Goal: Information Seeking & Learning: Learn about a topic

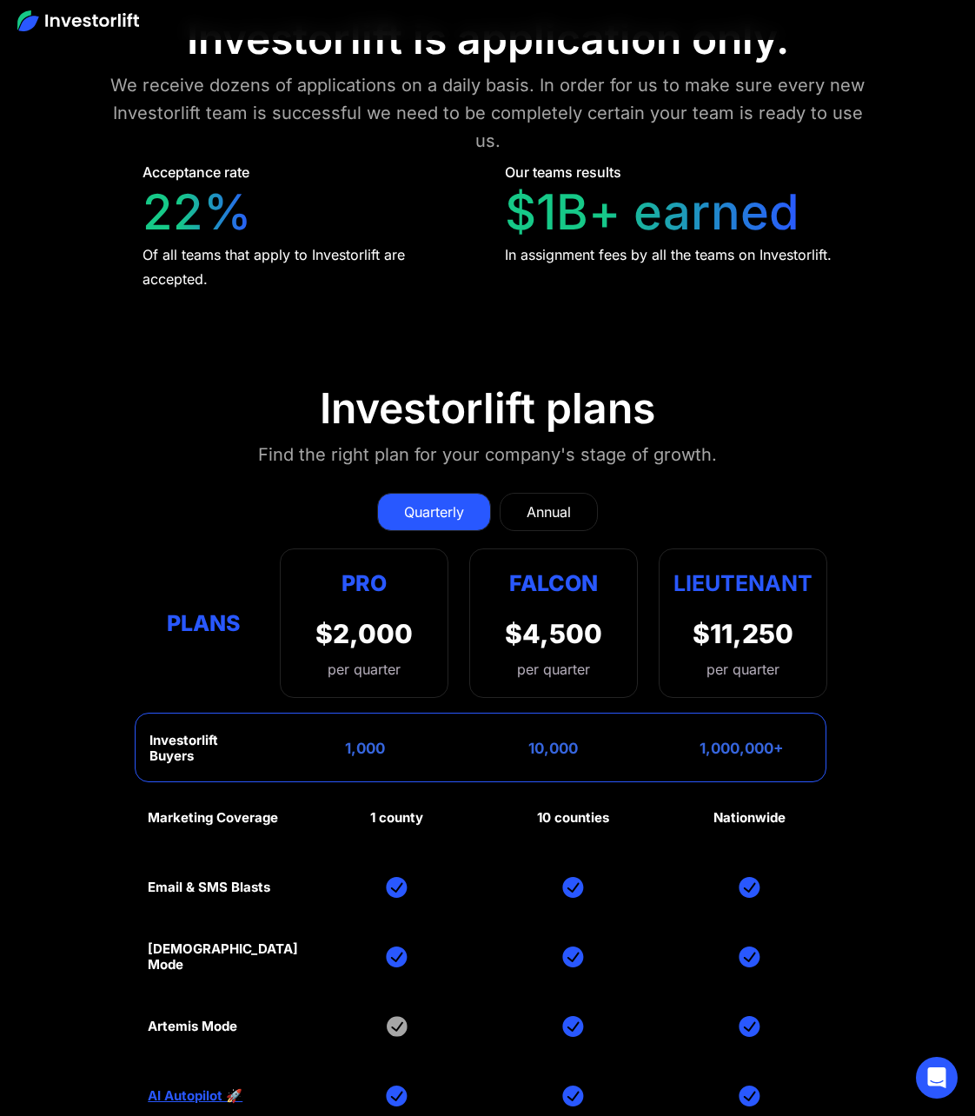
scroll to position [8342, 0]
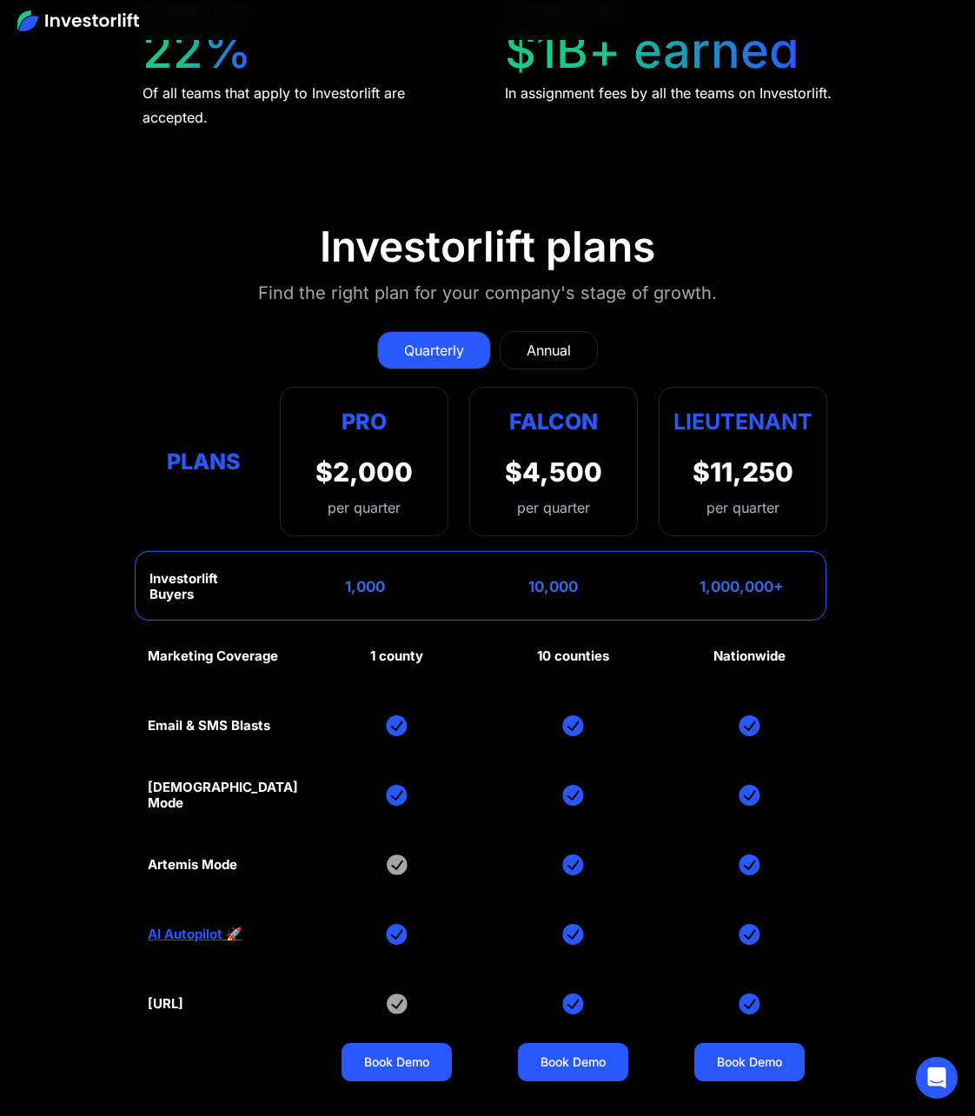
click at [561, 331] on link "Annual" at bounding box center [549, 350] width 98 height 38
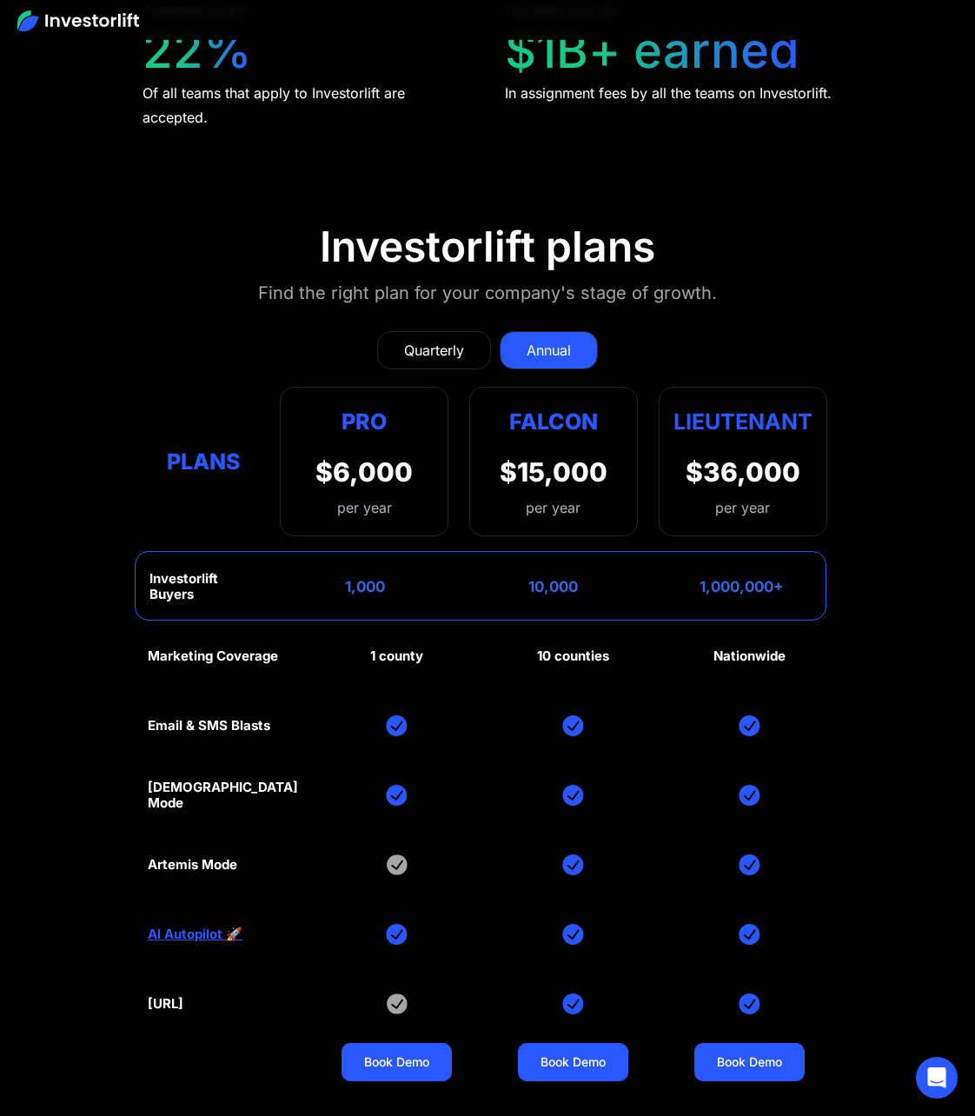
click at [459, 340] on div "Quarterly" at bounding box center [434, 350] width 60 height 21
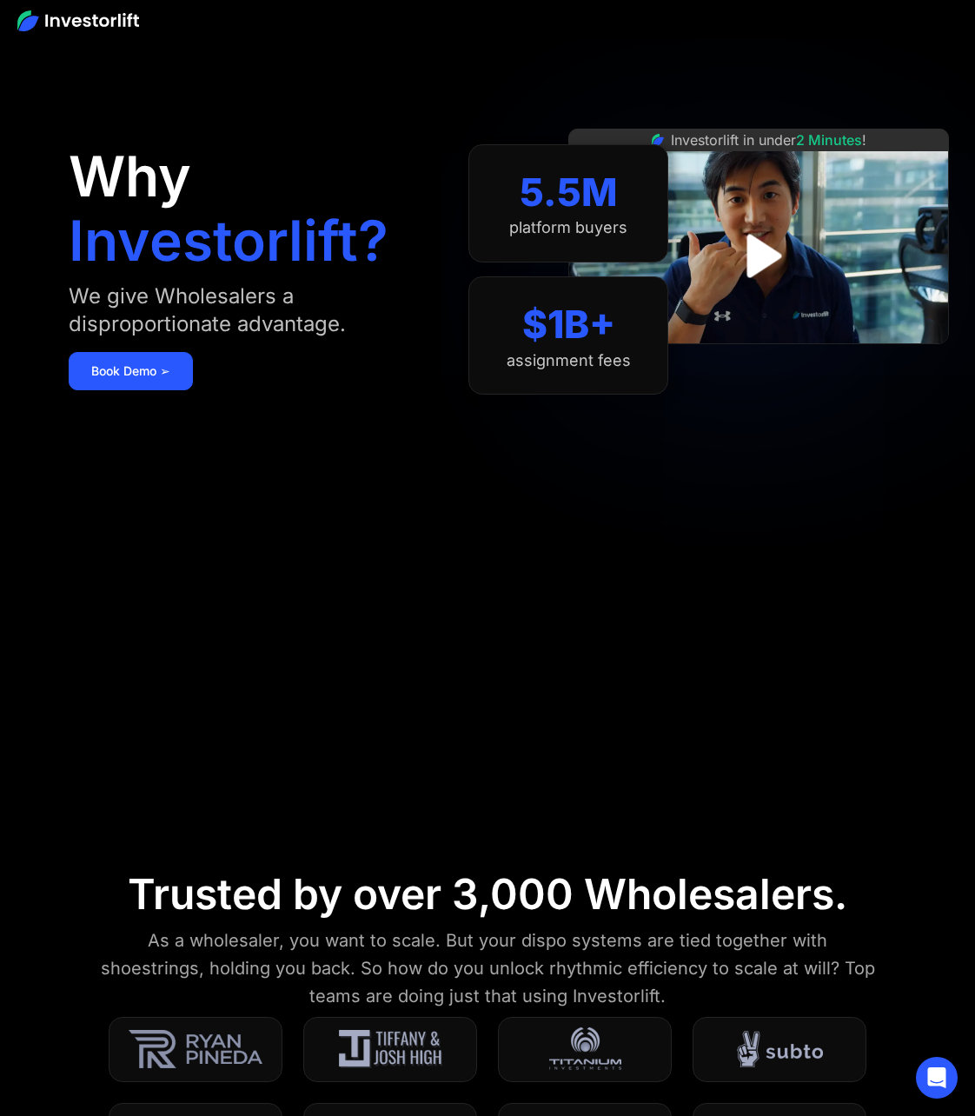
scroll to position [0, 0]
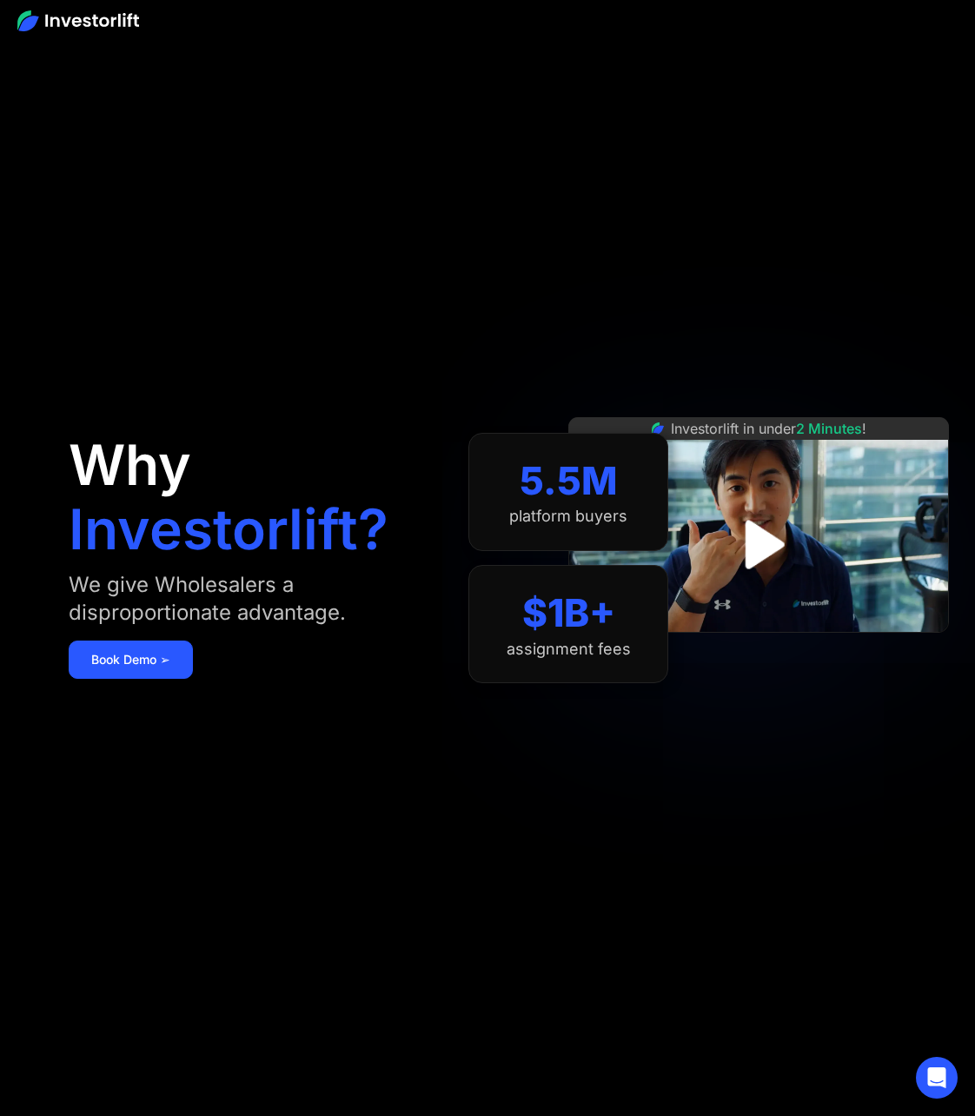
click at [132, 18] on img at bounding box center [78, 20] width 122 height 21
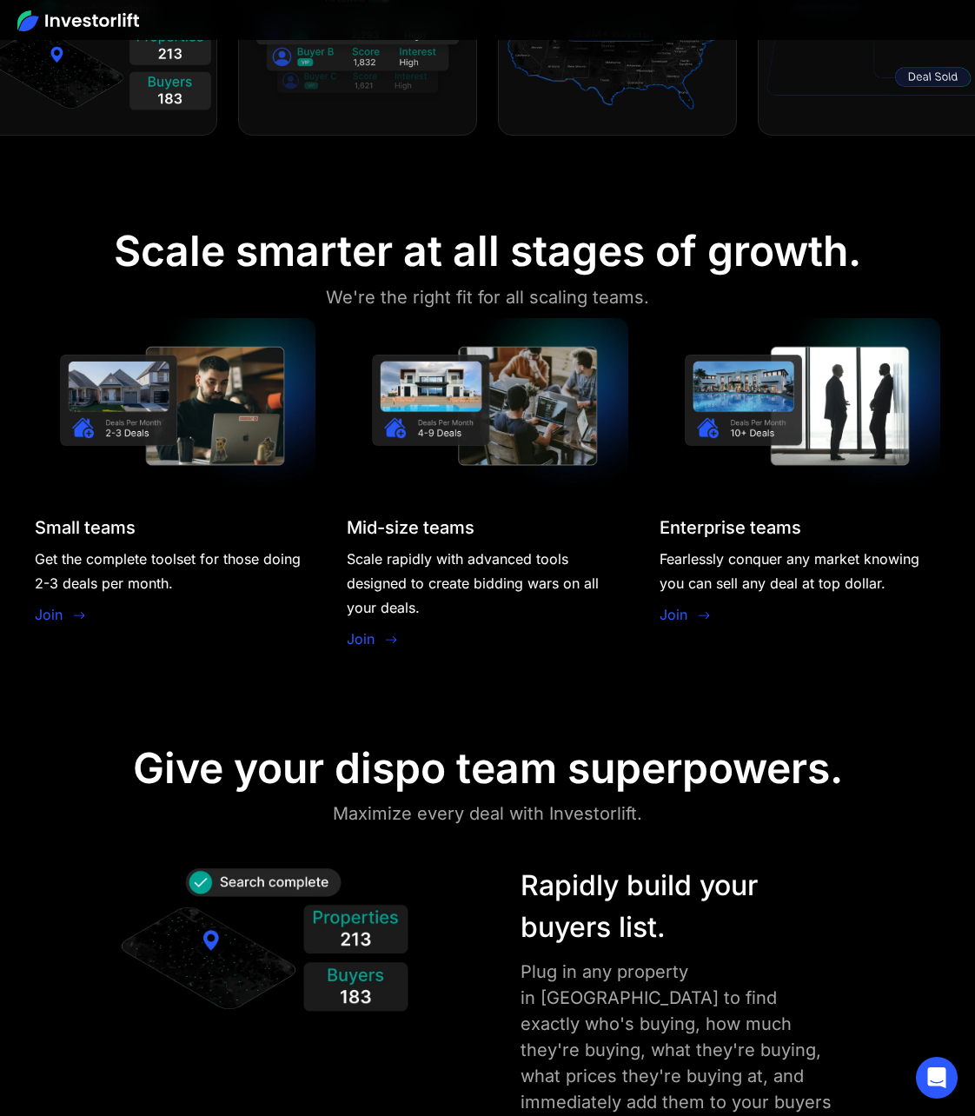
scroll to position [1651, 0]
